Goal: Obtain resource: Obtain resource

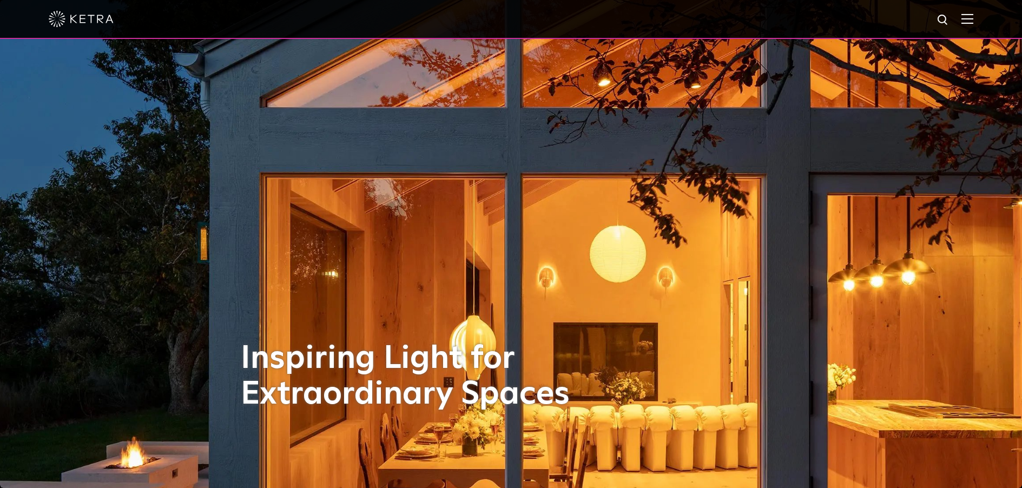
click at [971, 21] on img at bounding box center [967, 19] width 12 height 10
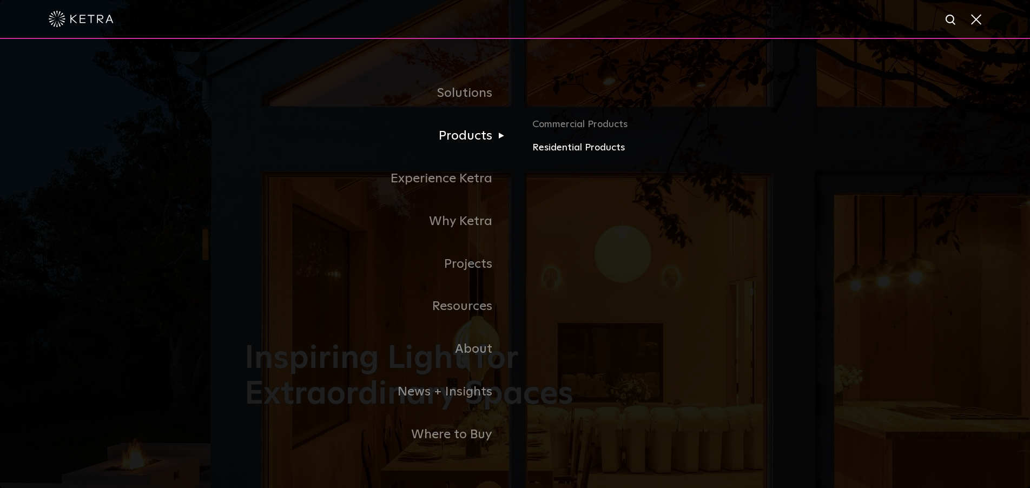
click at [532, 147] on link "Residential Products" at bounding box center [658, 148] width 253 height 16
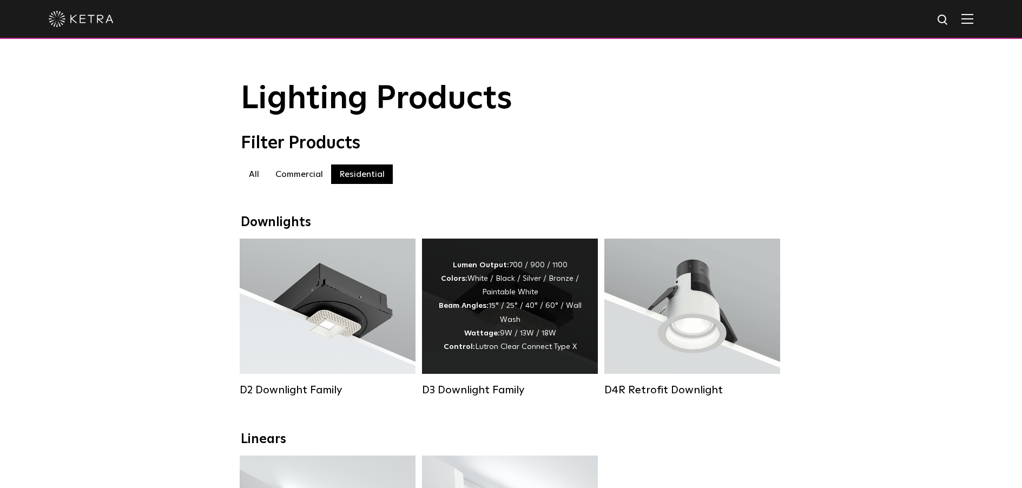
scroll to position [118, 0]
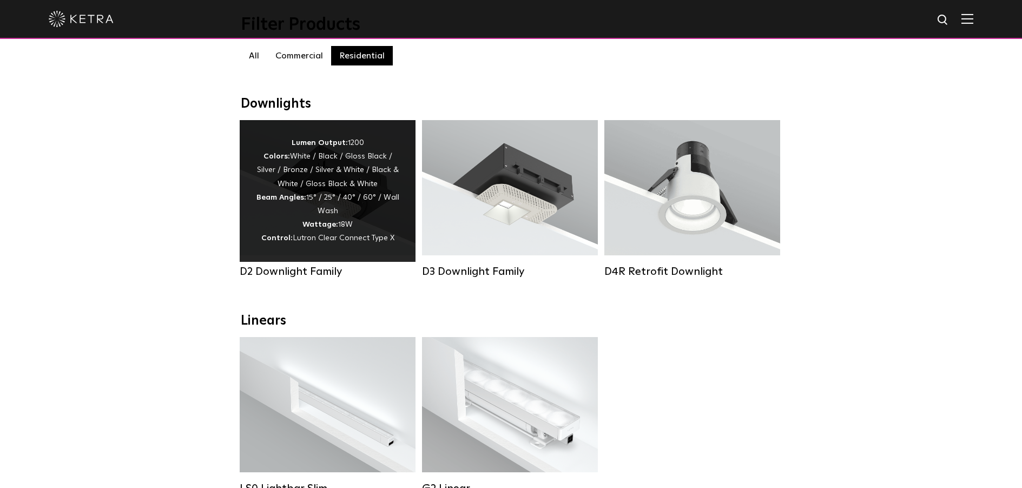
click at [318, 210] on div "Lumen Output: 1200 Colors: White / Black / Gloss Black / Silver / Bronze / Silv…" at bounding box center [327, 190] width 143 height 109
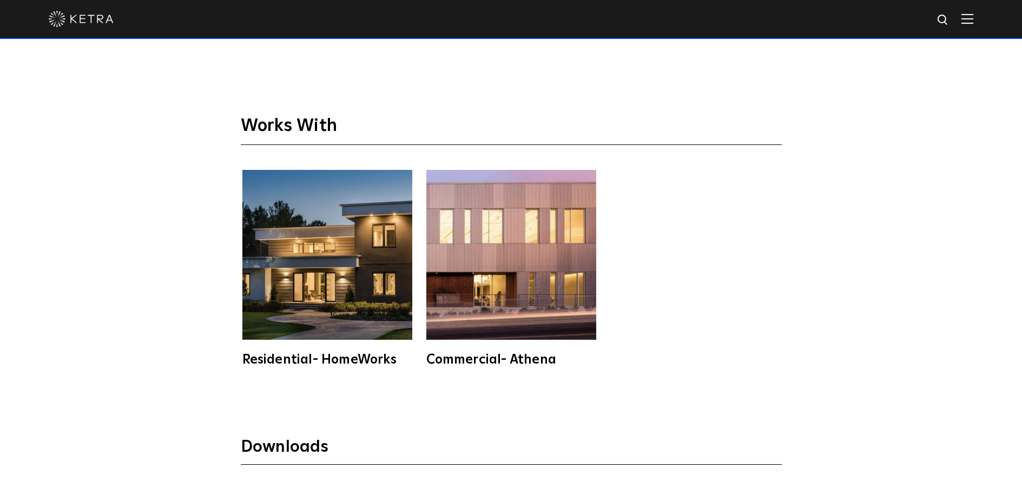
scroll to position [3011, 0]
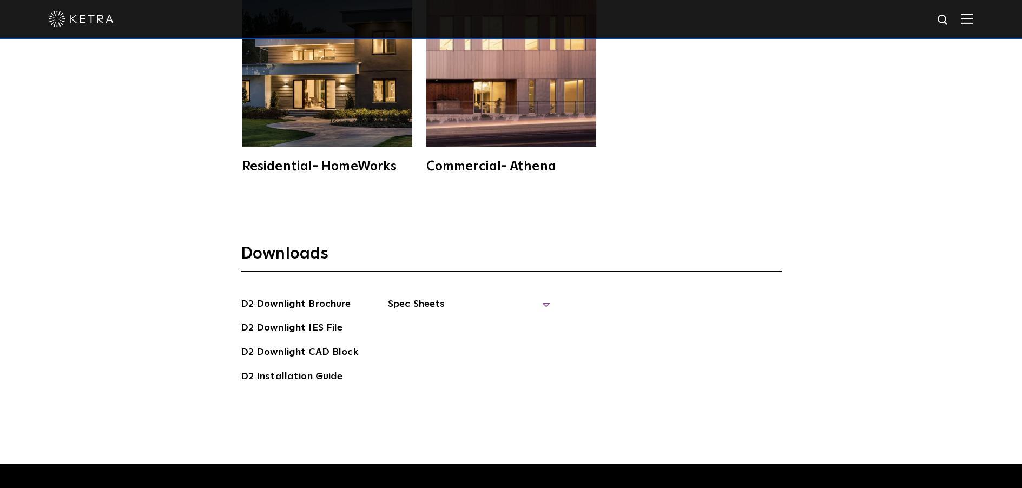
click at [540, 296] on span "Spec Sheets" at bounding box center [469, 308] width 162 height 24
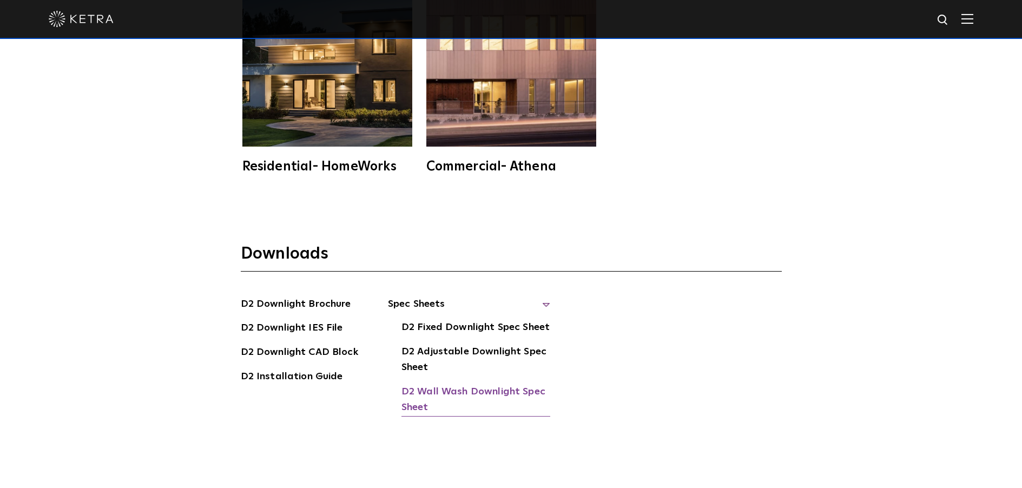
click at [483, 384] on link "D2 Wall Wash Downlight Spec Sheet" at bounding box center [475, 400] width 149 height 33
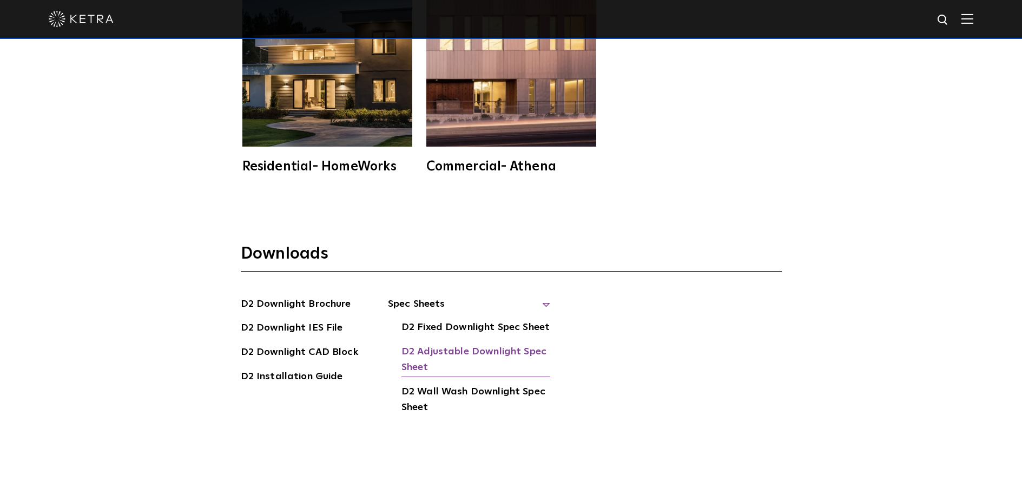
click at [482, 344] on link "D2 Adjustable Downlight Spec Sheet" at bounding box center [475, 360] width 149 height 33
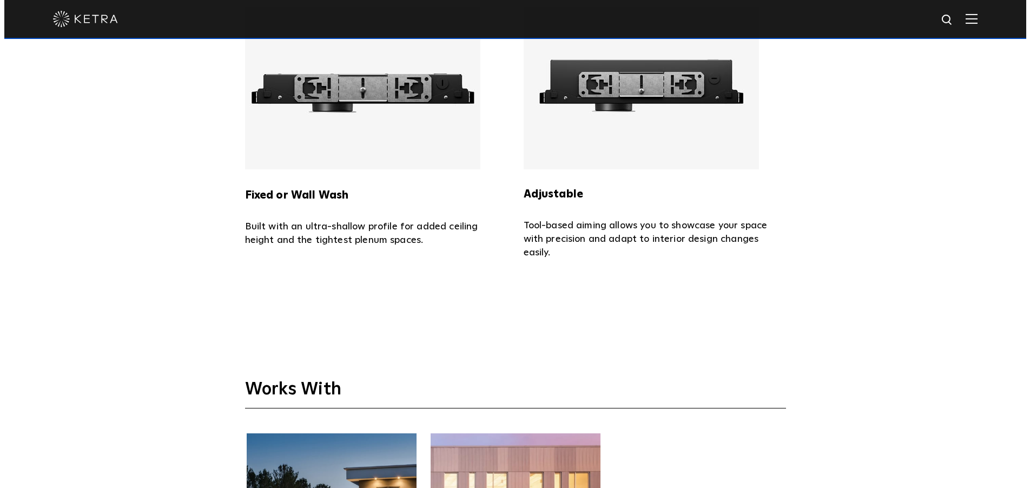
scroll to position [2444, 0]
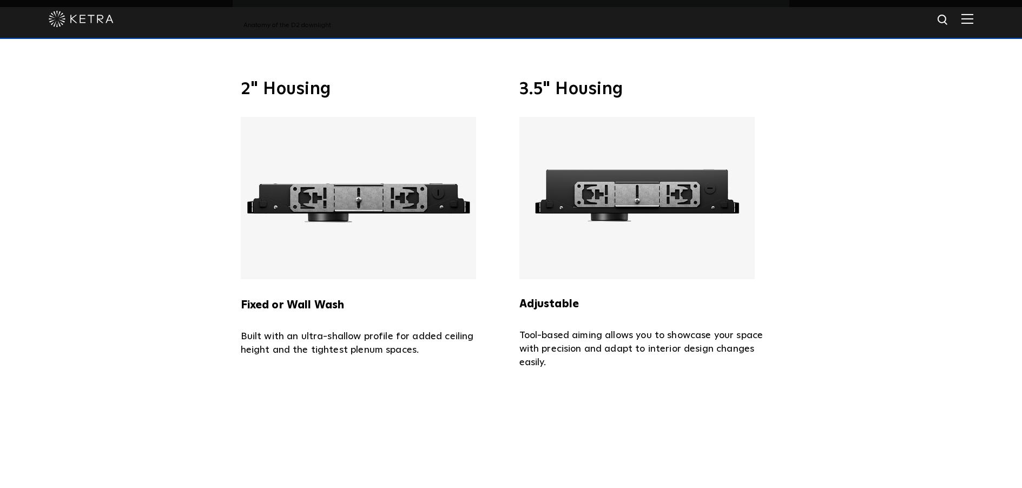
click at [973, 12] on div at bounding box center [511, 19] width 924 height 38
click at [973, 16] on img at bounding box center [967, 19] width 12 height 10
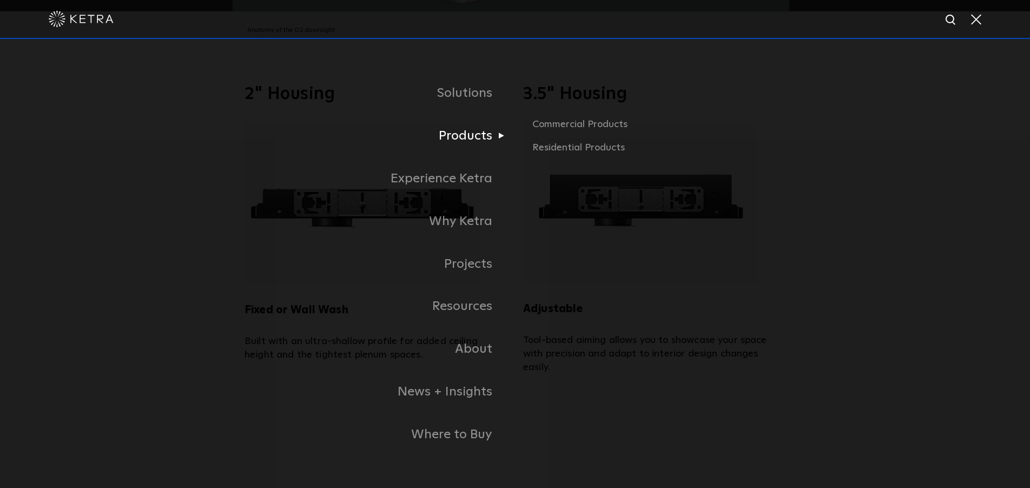
click at [470, 139] on link "Products" at bounding box center [379, 136] width 270 height 43
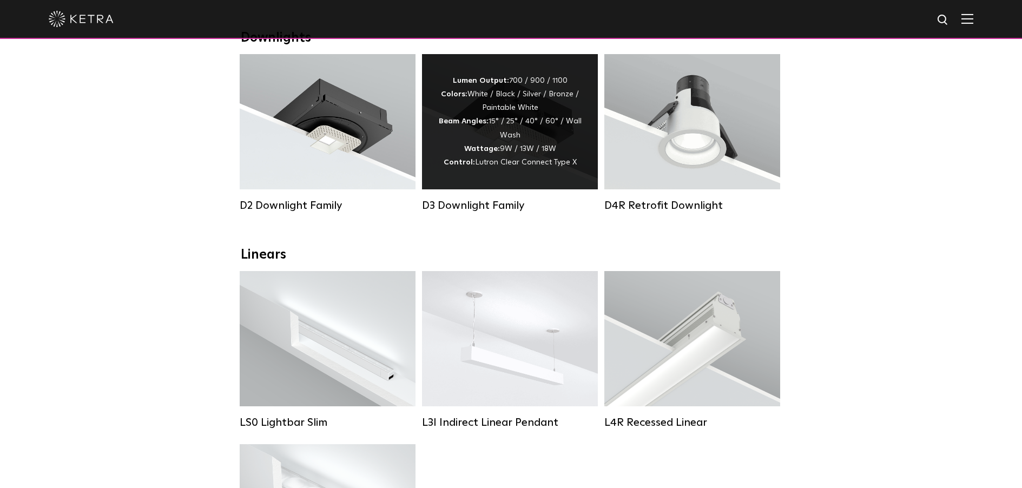
scroll to position [369, 0]
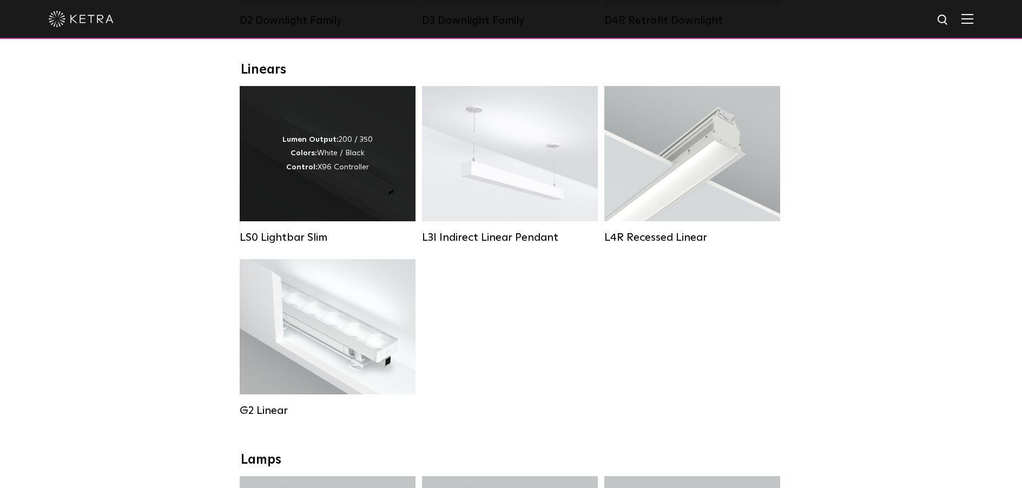
click at [346, 184] on div "Lumen Output: 200 / 350 Colors: White / Black Control: X96 Controller" at bounding box center [328, 153] width 176 height 135
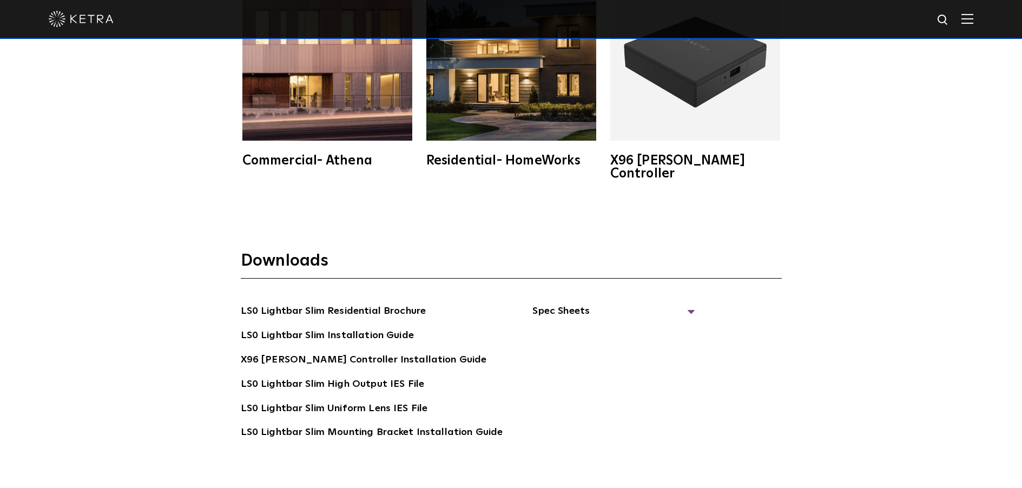
scroll to position [2085, 0]
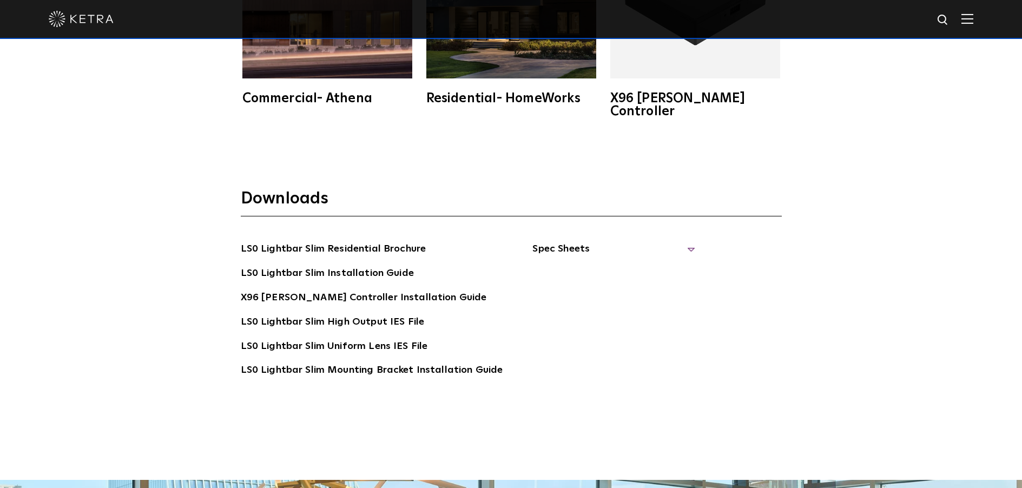
click at [565, 241] on span "Spec Sheets" at bounding box center [613, 253] width 162 height 24
click at [601, 265] on link "LS0 Lightbar Slim Spec Sheet" at bounding box center [615, 273] width 139 height 17
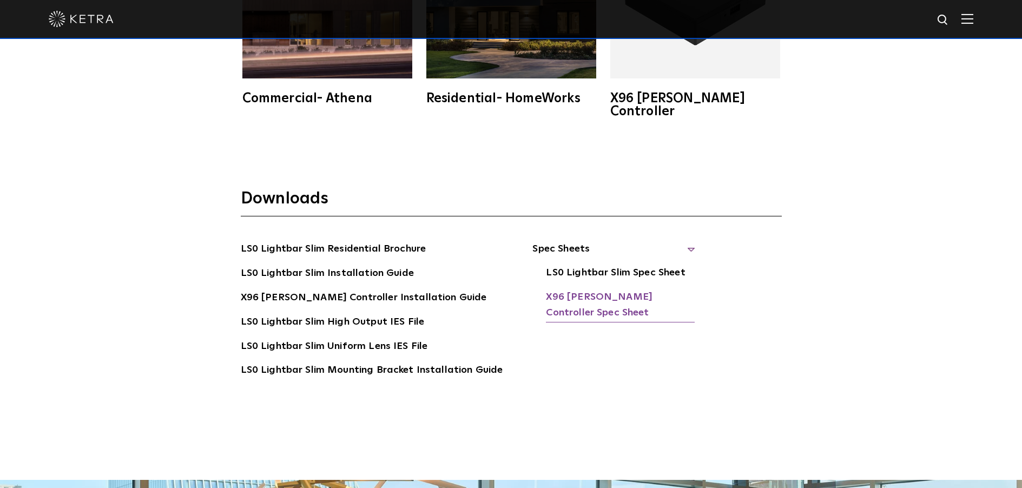
click at [550, 289] on link "X96 [PERSON_NAME] Controller Spec Sheet" at bounding box center [620, 305] width 149 height 33
